Goal: Task Accomplishment & Management: Manage account settings

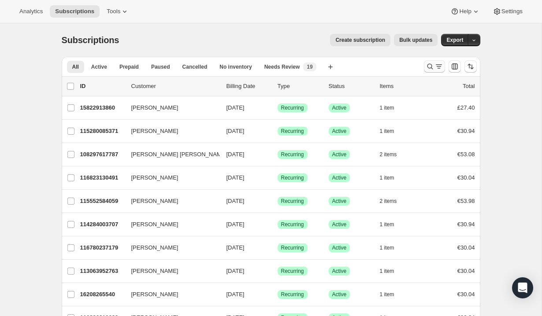
click at [440, 67] on icon "Search and filter results" at bounding box center [438, 66] width 9 height 9
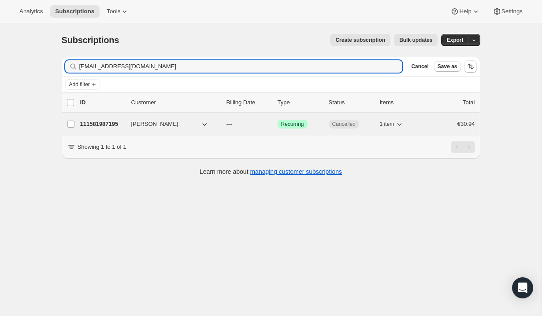
type input "[EMAIL_ADDRESS][DOMAIN_NAME]"
click at [430, 123] on div "111581987195 [PERSON_NAME] --- Success Recurring Cancelled 1 item €30.94" at bounding box center [277, 124] width 395 height 12
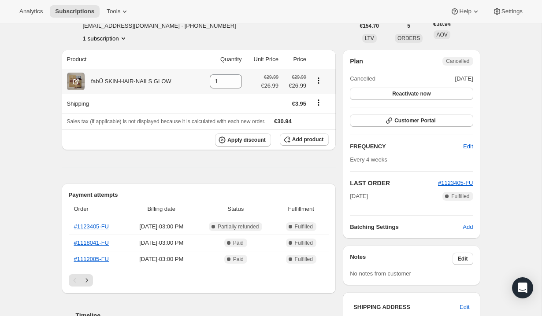
scroll to position [55, 0]
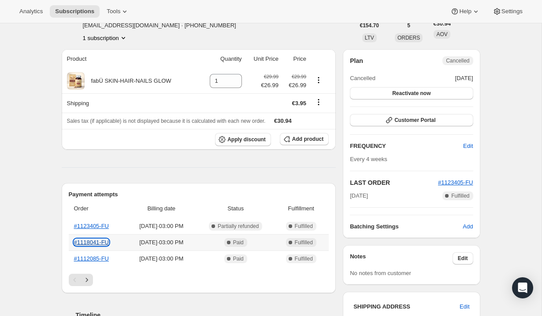
click at [103, 243] on link "#1118041-FU" at bounding box center [91, 242] width 35 height 7
drag, startPoint x: 289, startPoint y: 88, endPoint x: 307, endPoint y: 85, distance: 19.1
click at [307, 85] on td "€29.99 €26.99" at bounding box center [295, 81] width 28 height 25
copy span "€26.99"
click at [253, 12] on div "Analytics Subscriptions Tools Help Settings" at bounding box center [271, 11] width 542 height 23
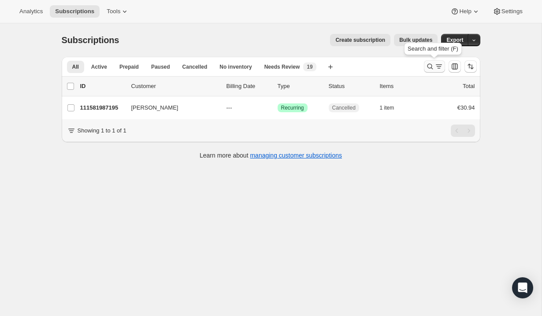
click at [433, 65] on icon "Search and filter results" at bounding box center [430, 66] width 9 height 9
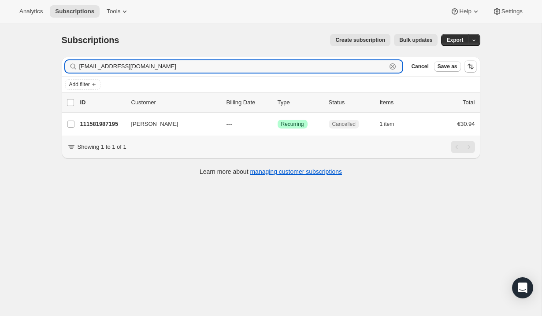
click at [390, 67] on icon "button" at bounding box center [392, 66] width 9 height 9
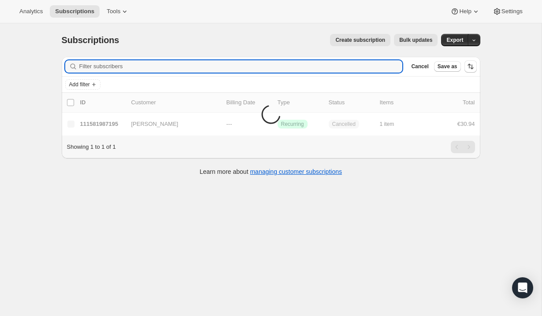
paste input "[EMAIL_ADDRESS][DOMAIN_NAME]"
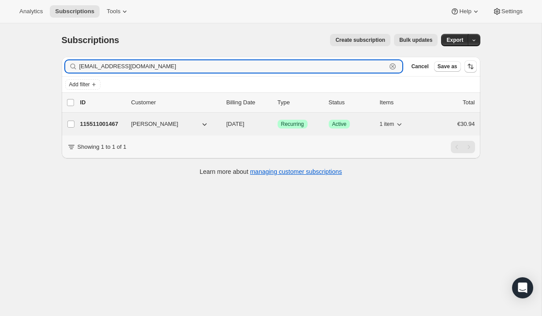
type input "[EMAIL_ADDRESS][DOMAIN_NAME]"
click at [429, 120] on div "115511001467 [PERSON_NAME] [DATE] Success Recurring Success Active 1 item €30.94" at bounding box center [277, 124] width 395 height 12
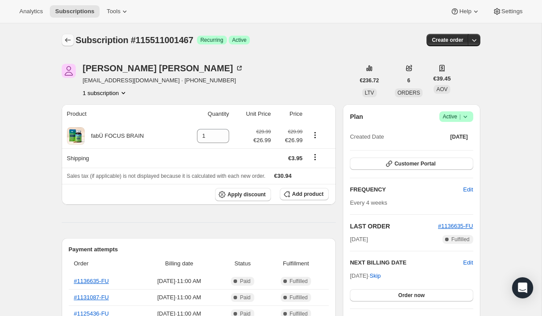
click at [64, 42] on icon "Subscriptions" at bounding box center [67, 40] width 9 height 9
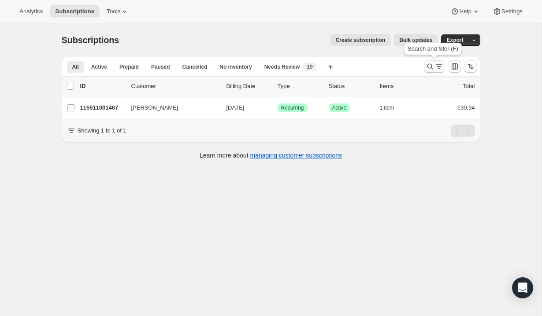
click at [429, 68] on icon "Search and filter results" at bounding box center [430, 66] width 9 height 9
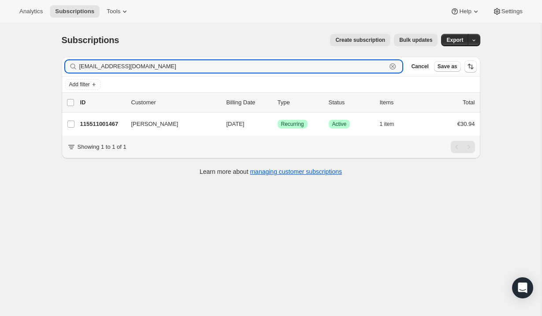
click at [391, 64] on icon "button" at bounding box center [392, 66] width 6 height 6
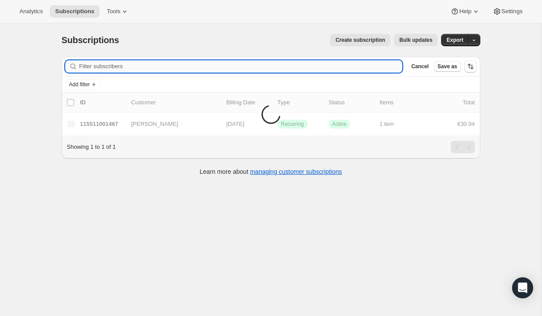
paste input "[EMAIL_ADDRESS][DOMAIN_NAME]"
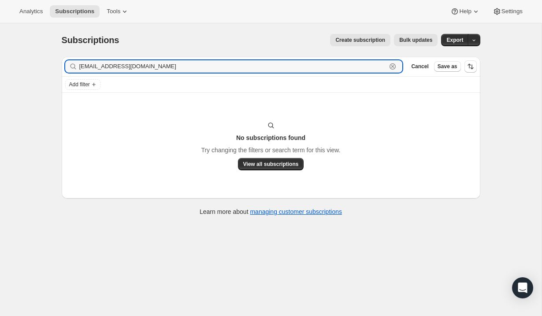
type input "[EMAIL_ADDRESS][DOMAIN_NAME]"
click at [395, 66] on icon "button" at bounding box center [392, 66] width 6 height 6
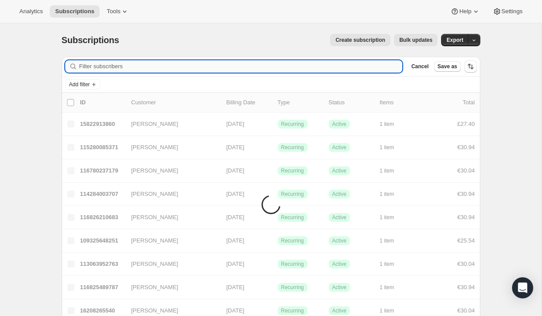
click at [169, 62] on input "Filter subscribers" at bounding box center [240, 66] width 323 height 12
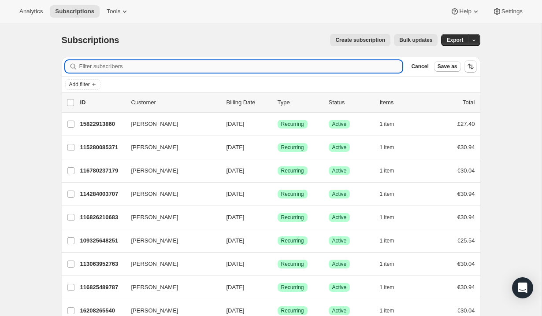
click at [116, 68] on input "Filter subscribers" at bounding box center [240, 66] width 323 height 12
type input "s"
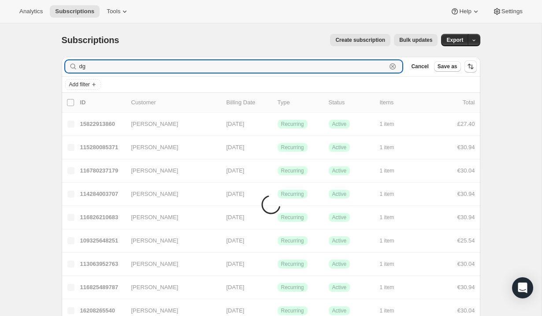
type input "d"
type input "s"
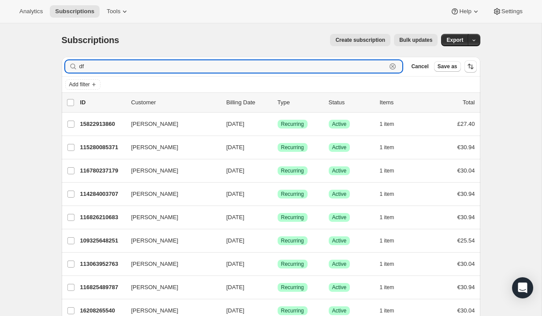
type input "d"
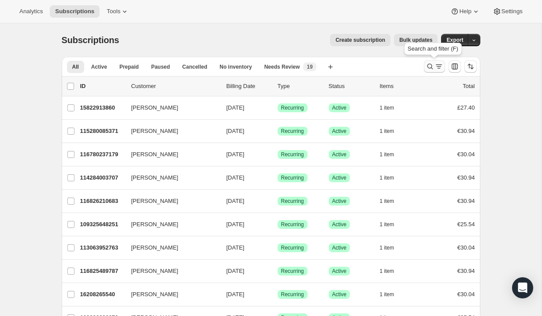
click at [441, 66] on icon "Search and filter results" at bounding box center [438, 66] width 9 height 9
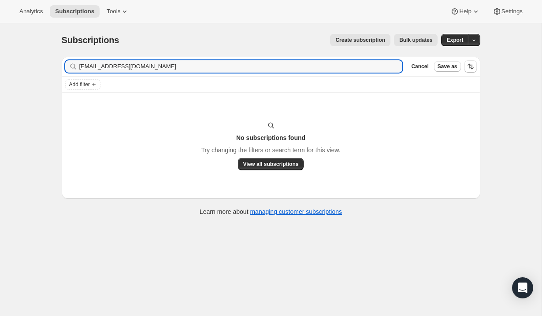
type input "[EMAIL_ADDRESS][DOMAIN_NAME]"
